Goal: Transaction & Acquisition: Subscribe to service/newsletter

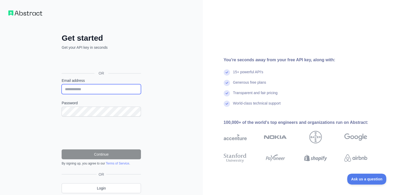
click at [107, 84] on input "Email address" at bounding box center [101, 89] width 79 height 10
paste input "**********"
type input "**********"
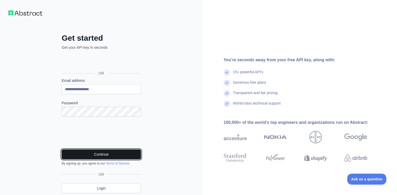
click at [90, 151] on button "Continue" at bounding box center [101, 155] width 79 height 10
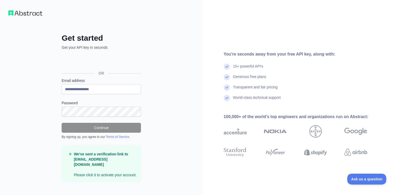
click at [104, 147] on div "We've sent a verification link to [EMAIL_ADDRESS][DOMAIN_NAME] Please click it …" at bounding box center [101, 164] width 79 height 37
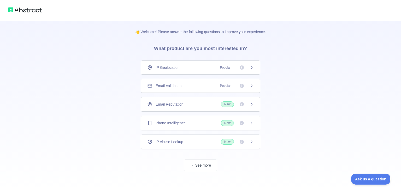
click at [310, 53] on div "👋 Welcome! Please answer the following questions to improve your experience. Wh…" at bounding box center [200, 96] width 401 height 193
click at [205, 163] on button "See more" at bounding box center [200, 166] width 33 height 12
click at [239, 161] on icon at bounding box center [240, 161] width 4 height 4
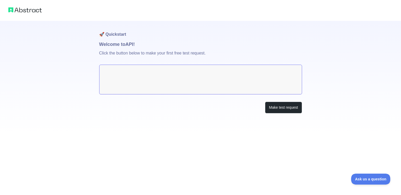
click at [183, 95] on div "🚀 Quickstart Welcome to API! Click the button below to make your first free tes…" at bounding box center [200, 78] width 203 height 114
click at [274, 107] on button "Make test request" at bounding box center [283, 108] width 37 height 12
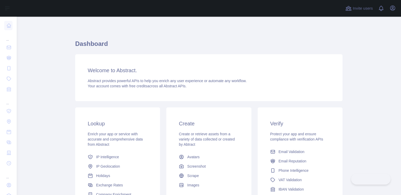
click at [54, 137] on main "Dashboard Welcome to Abstract. Abstract provides powerful APIs to help you enri…" at bounding box center [209, 106] width 385 height 179
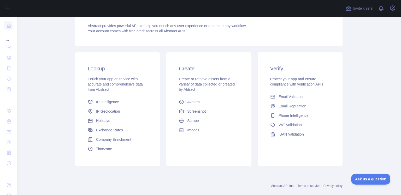
scroll to position [54, 0]
click at [102, 118] on link "Holidays" at bounding box center [118, 121] width 64 height 9
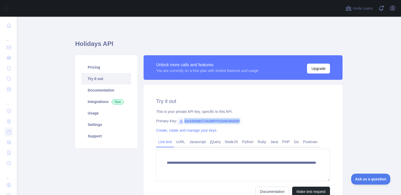
drag, startPoint x: 181, startPoint y: 122, endPoint x: 239, endPoint y: 121, distance: 57.8
click at [239, 121] on span "2acb3b9d81714e3697f131b6b30e542f" at bounding box center [209, 122] width 65 height 8
copy span "2acb3b9d81714e3697f131b6b30e542f"
